Goal: Navigation & Orientation: Find specific page/section

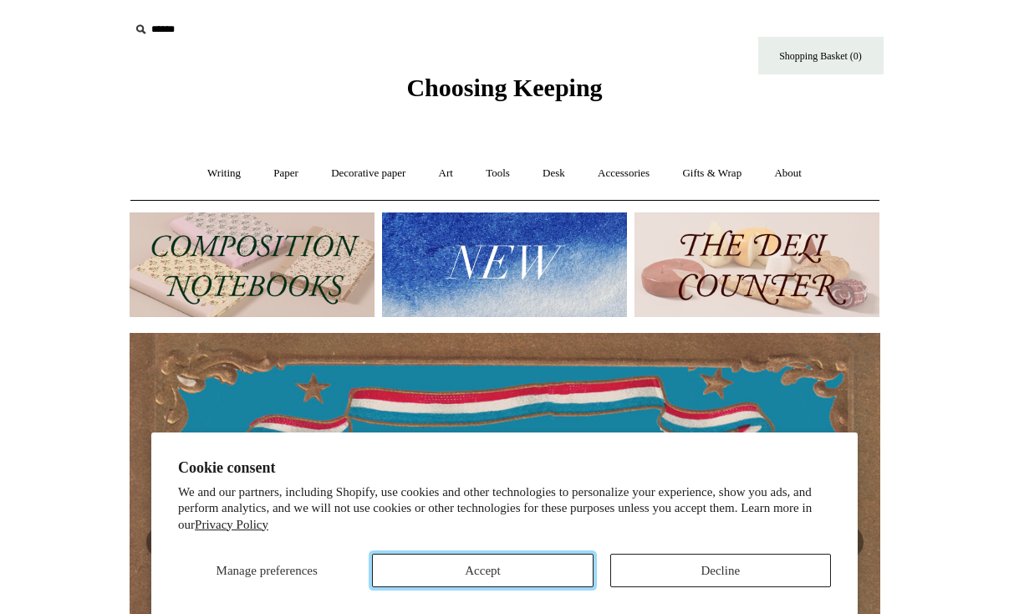
click at [568, 574] on button "Accept" at bounding box center [482, 569] width 221 height 33
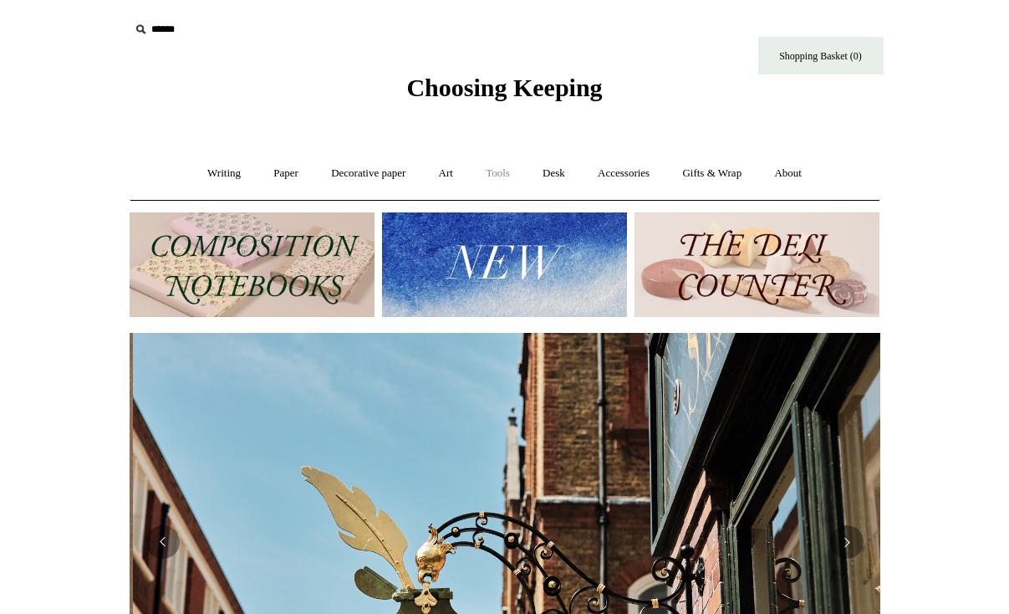
scroll to position [0, 751]
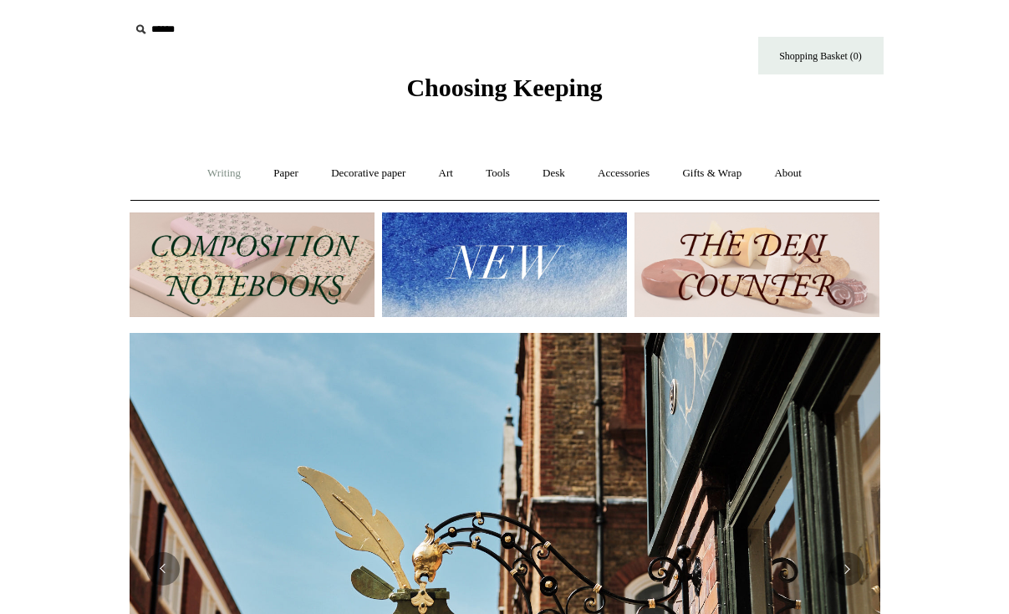
click at [217, 175] on link "Writing +" at bounding box center [224, 173] width 64 height 44
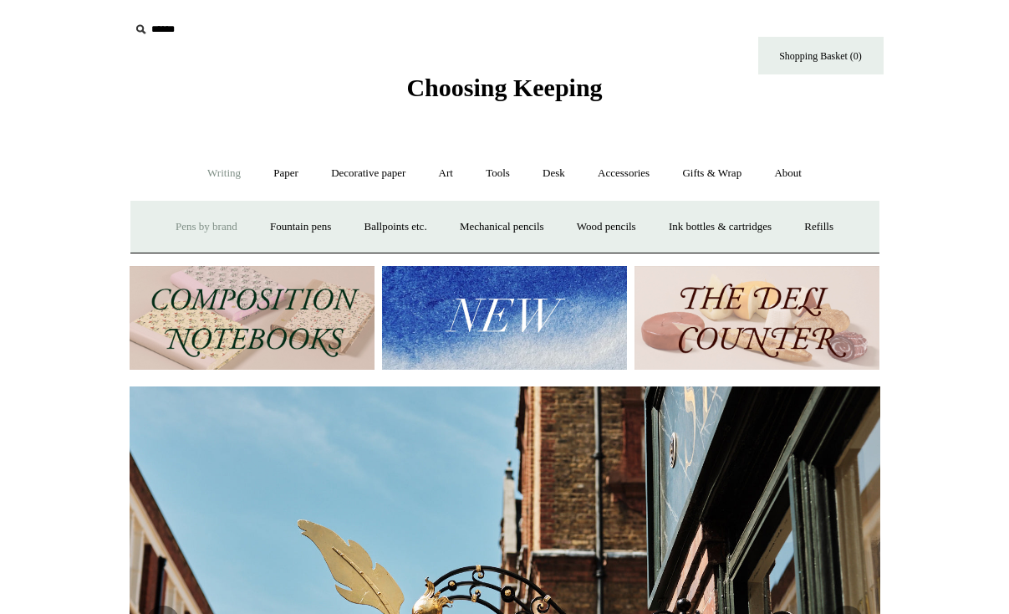
click at [197, 225] on link "Pens by brand +" at bounding box center [207, 227] width 92 height 44
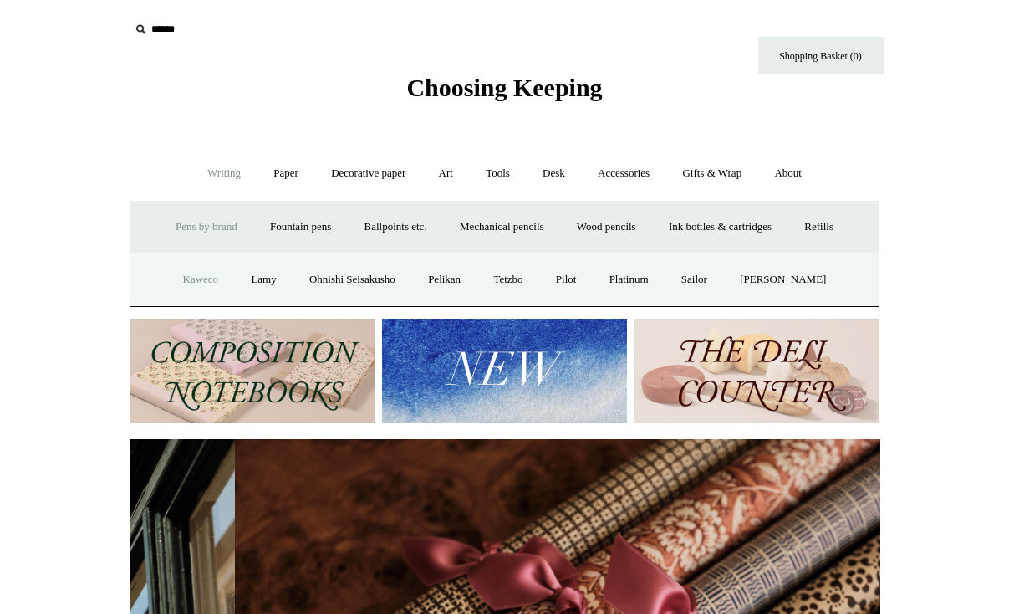
scroll to position [0, 1502]
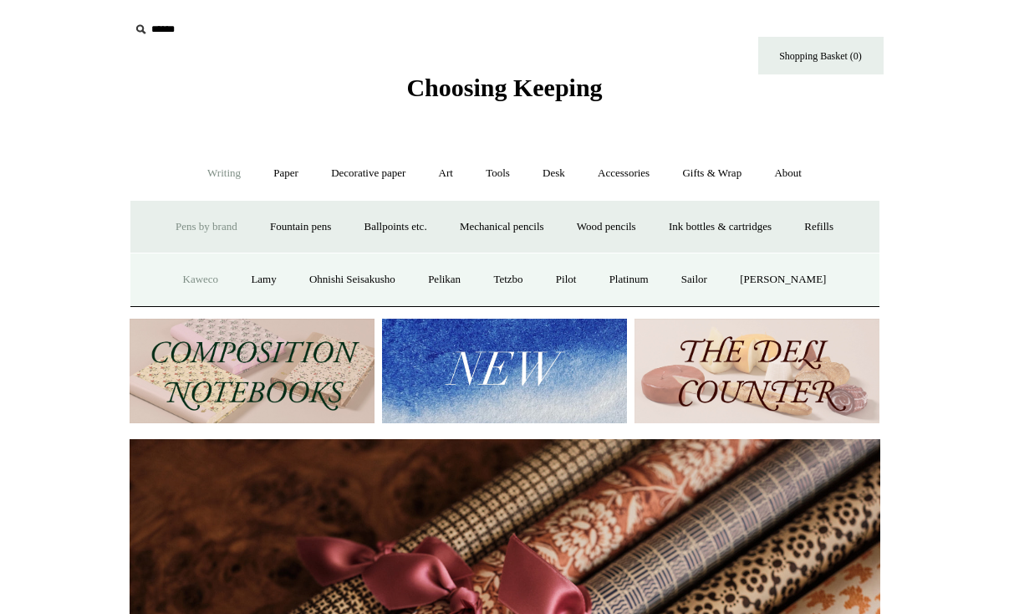
click at [205, 283] on link "Kaweco" at bounding box center [201, 280] width 66 height 44
